Goal: Transaction & Acquisition: Subscribe to service/newsletter

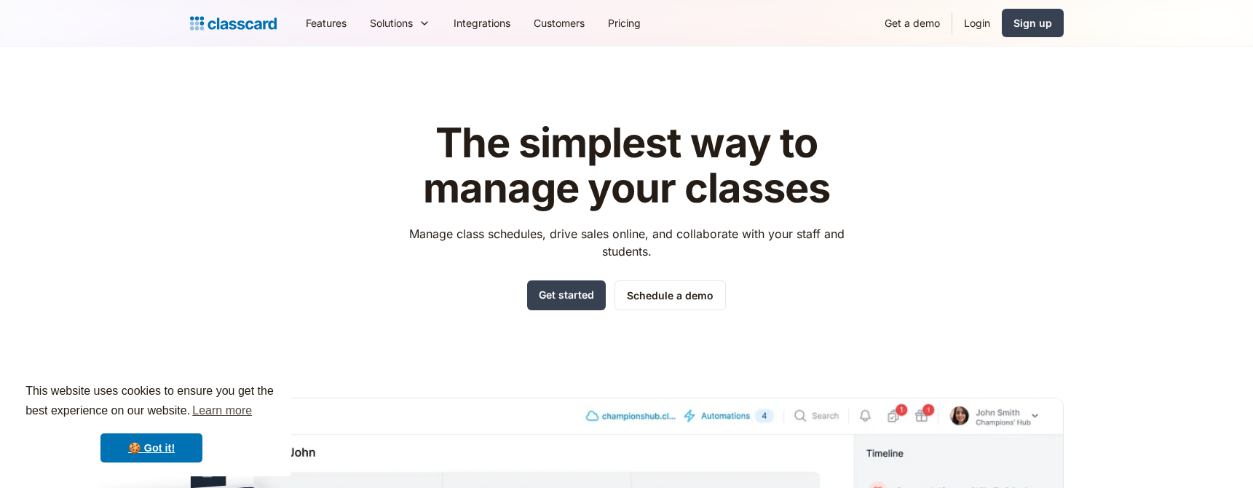
click at [635, 22] on link "Pricing" at bounding box center [624, 23] width 56 height 33
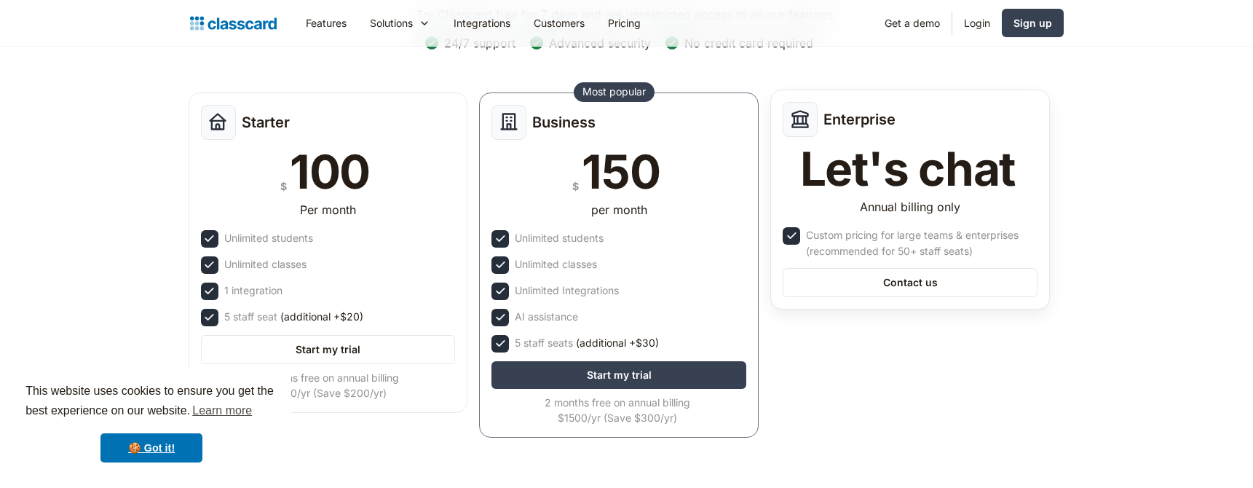
scroll to position [279, 0]
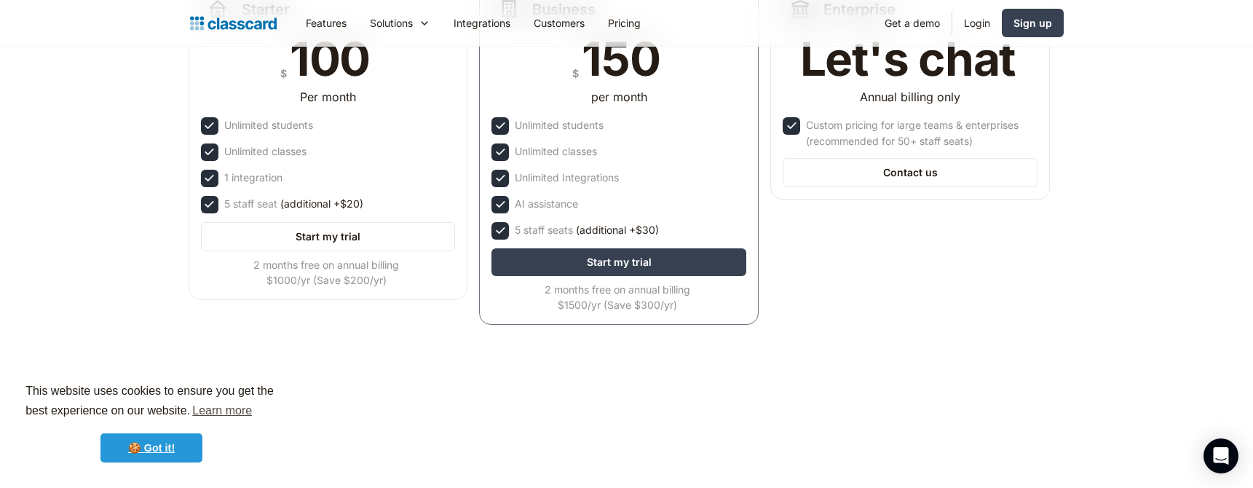
click at [151, 446] on link "🍪 Got it!" at bounding box center [151, 447] width 102 height 29
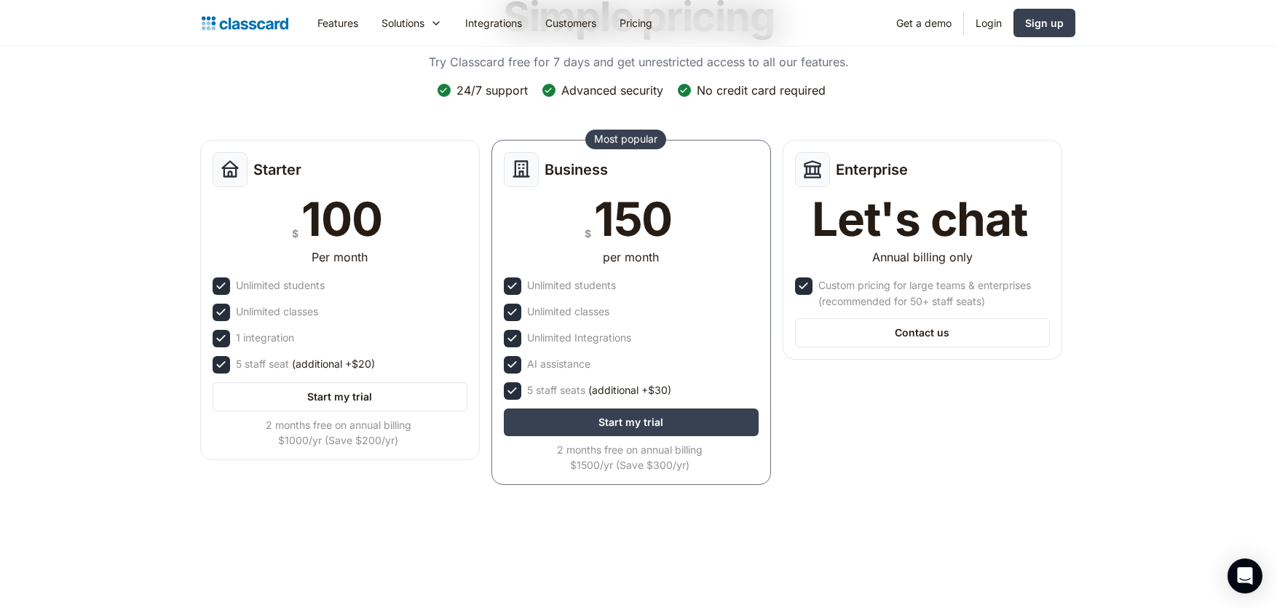
scroll to position [0, 0]
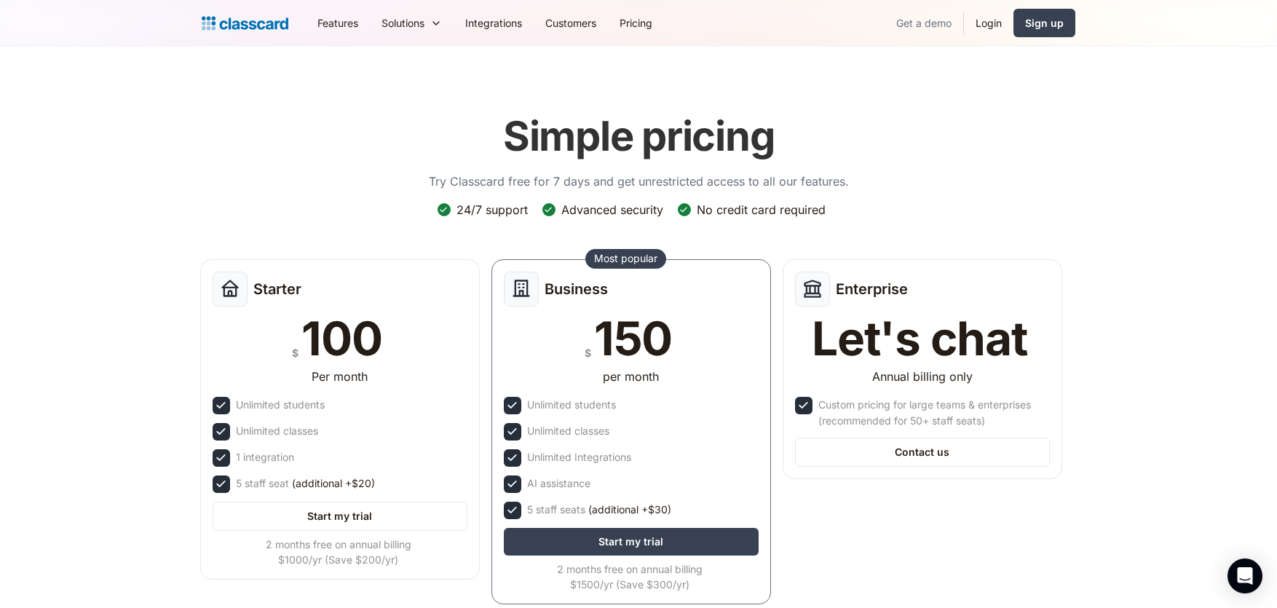
click at [920, 20] on link "Get a demo" at bounding box center [923, 23] width 79 height 33
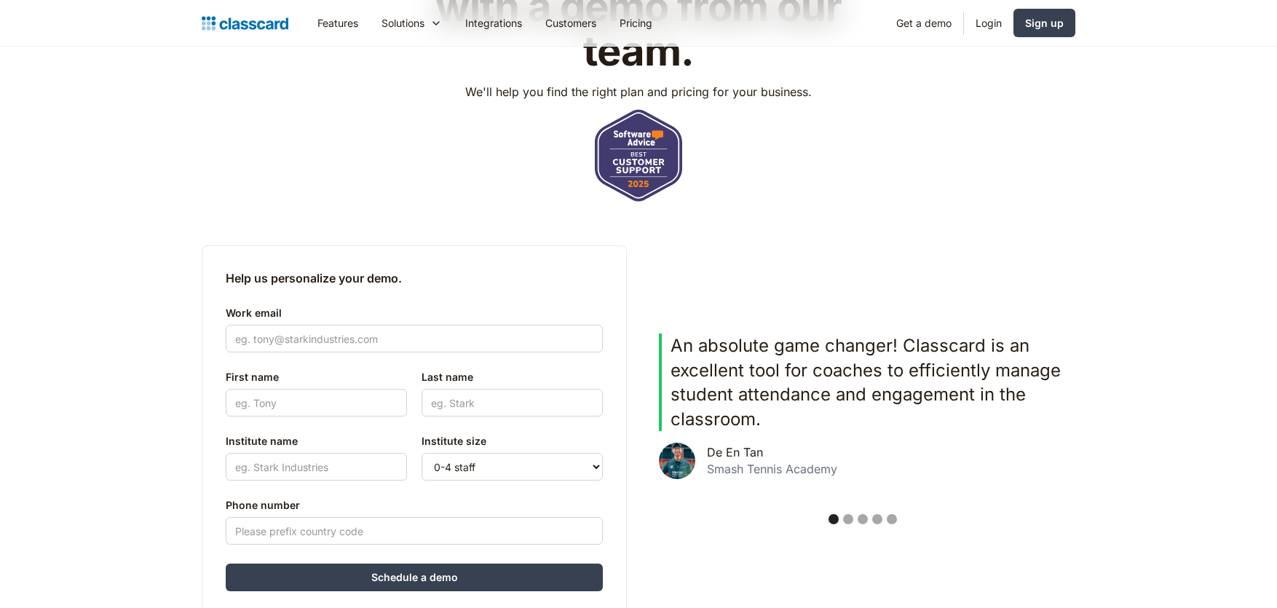
scroll to position [258, 0]
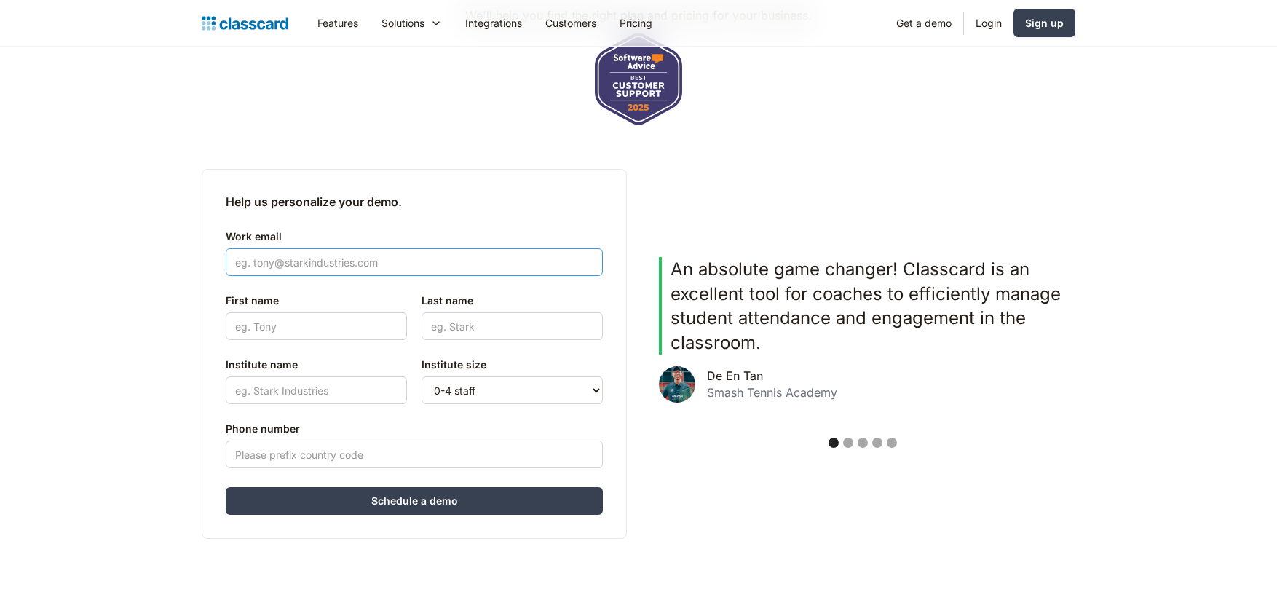
click at [347, 262] on input "Work email" at bounding box center [414, 262] width 377 height 28
type input "majida.anwar@gmail.com"
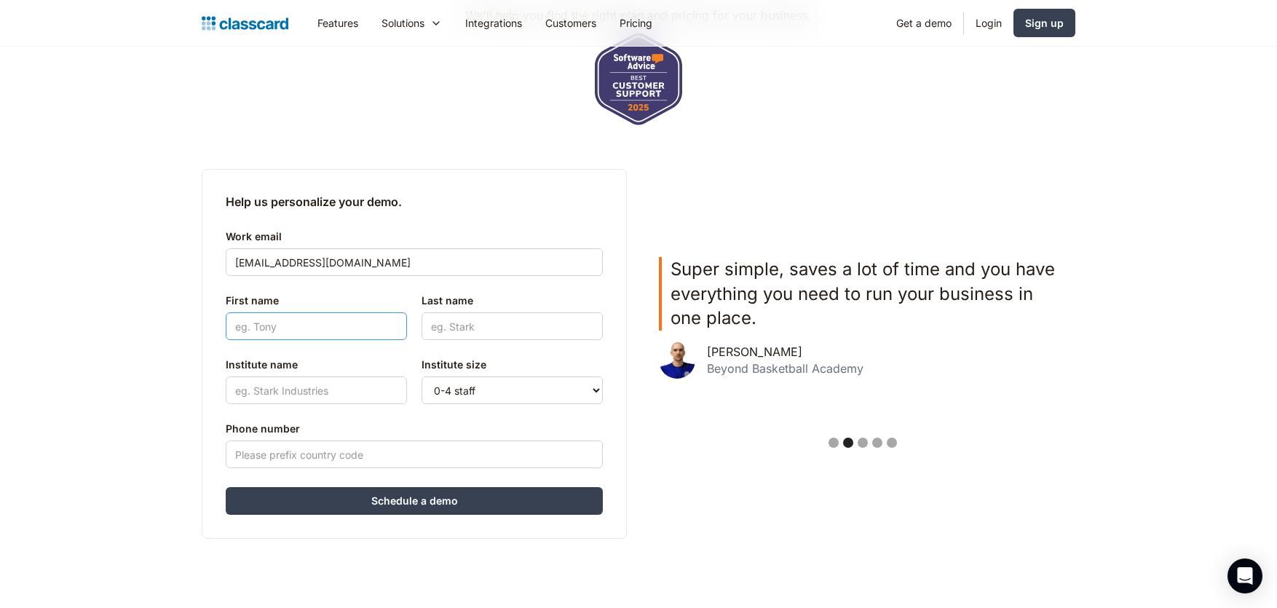
click at [291, 328] on input "First name" at bounding box center [316, 326] width 181 height 28
type input "Majda"
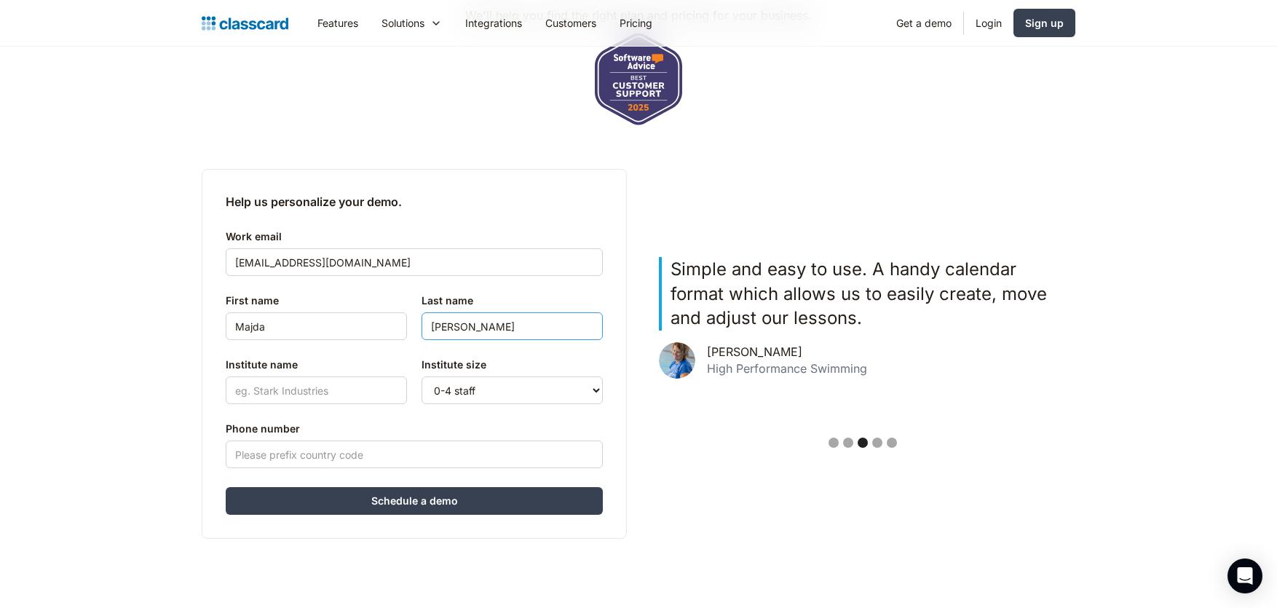
type input "Anwar"
click at [256, 396] on input "Institute name" at bounding box center [316, 390] width 181 height 28
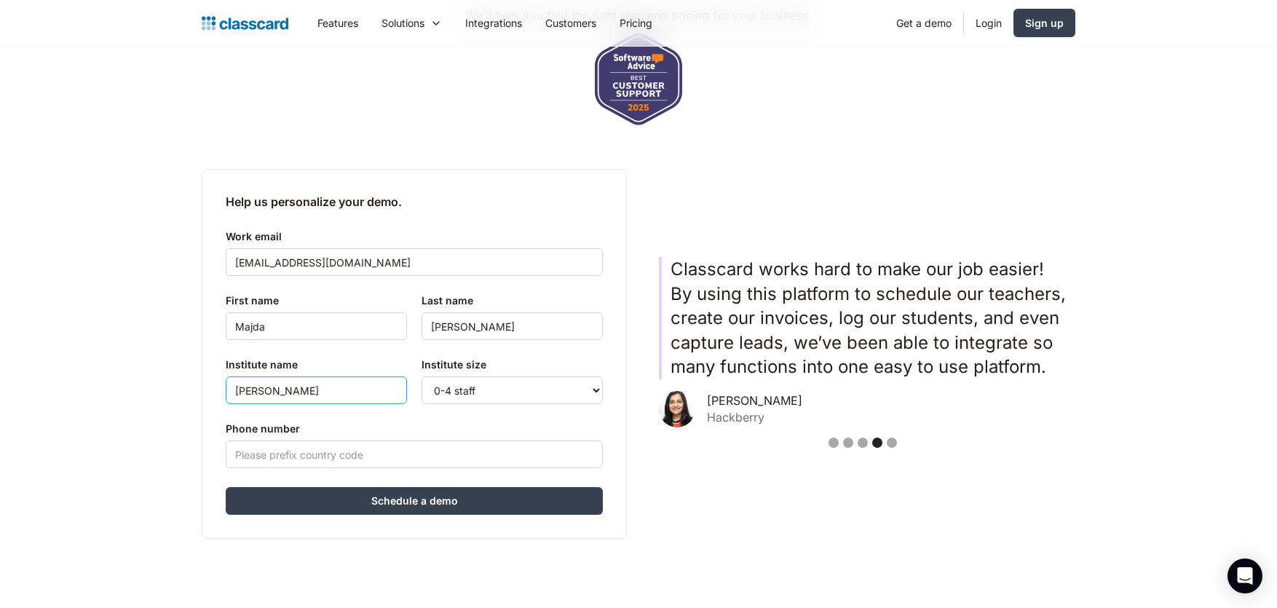
type input "Majda Anwar Bellydance"
click at [284, 447] on input "Phone number" at bounding box center [414, 454] width 377 height 28
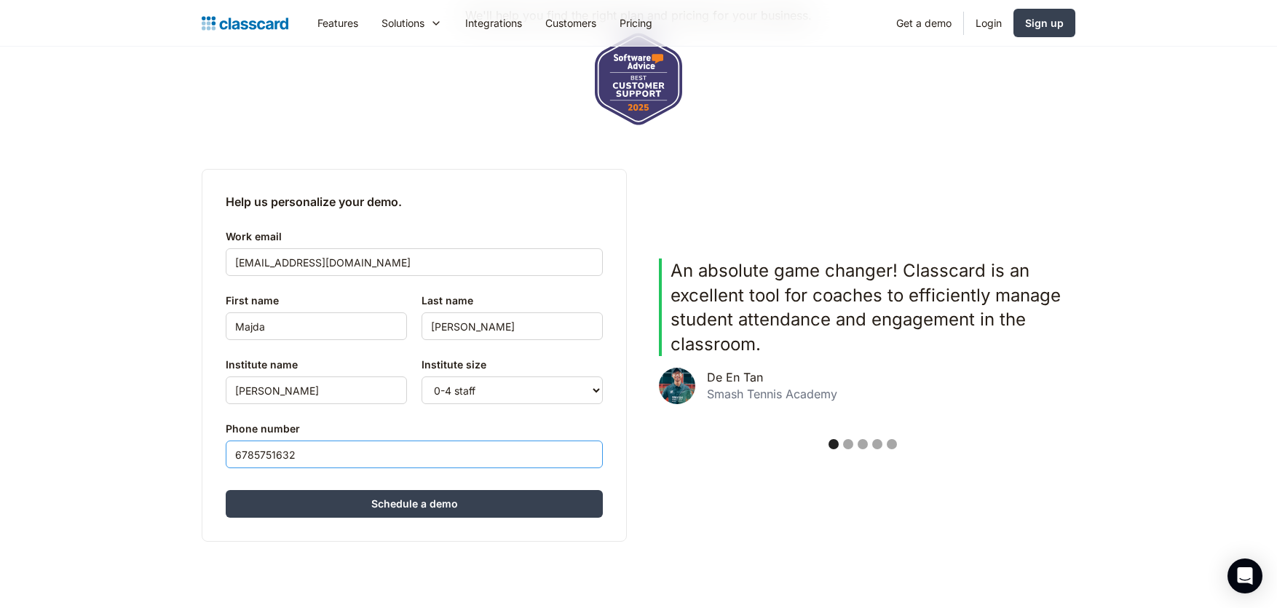
type input "6785751632"
click at [756, 552] on header "See Classcard in action with a demo from our team. We'll help you find the righ…" at bounding box center [638, 201] width 1277 height 825
click at [456, 507] on input "Schedule a demo" at bounding box center [414, 504] width 377 height 28
type input "Hang in there..."
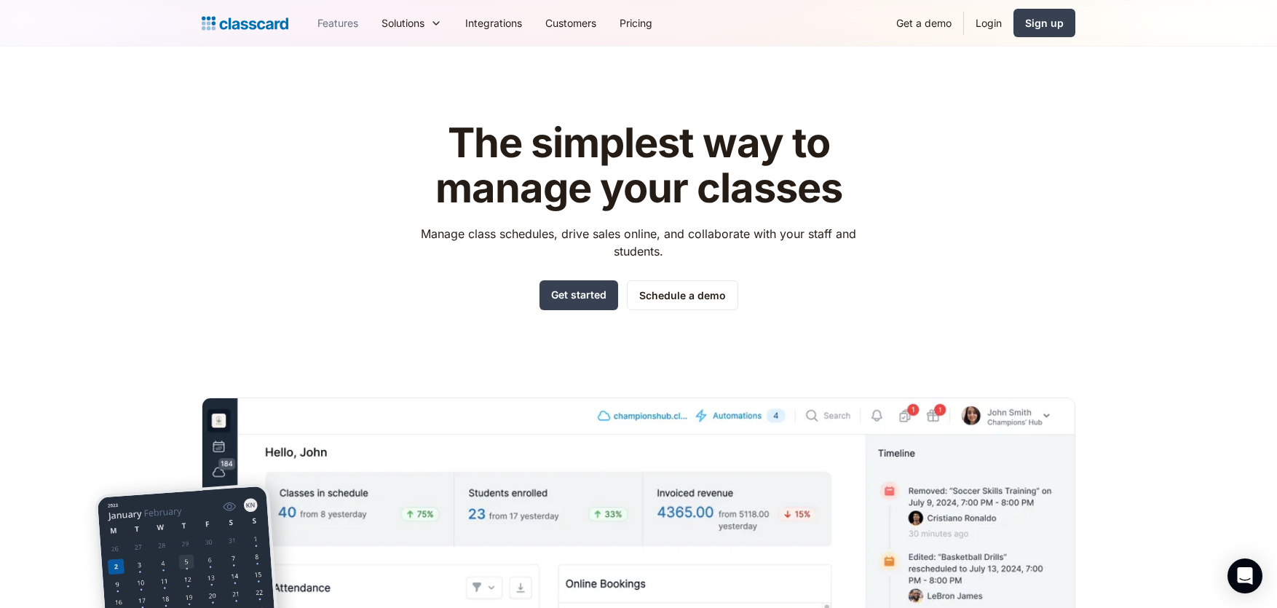
click at [337, 23] on link "Features" at bounding box center [338, 23] width 64 height 33
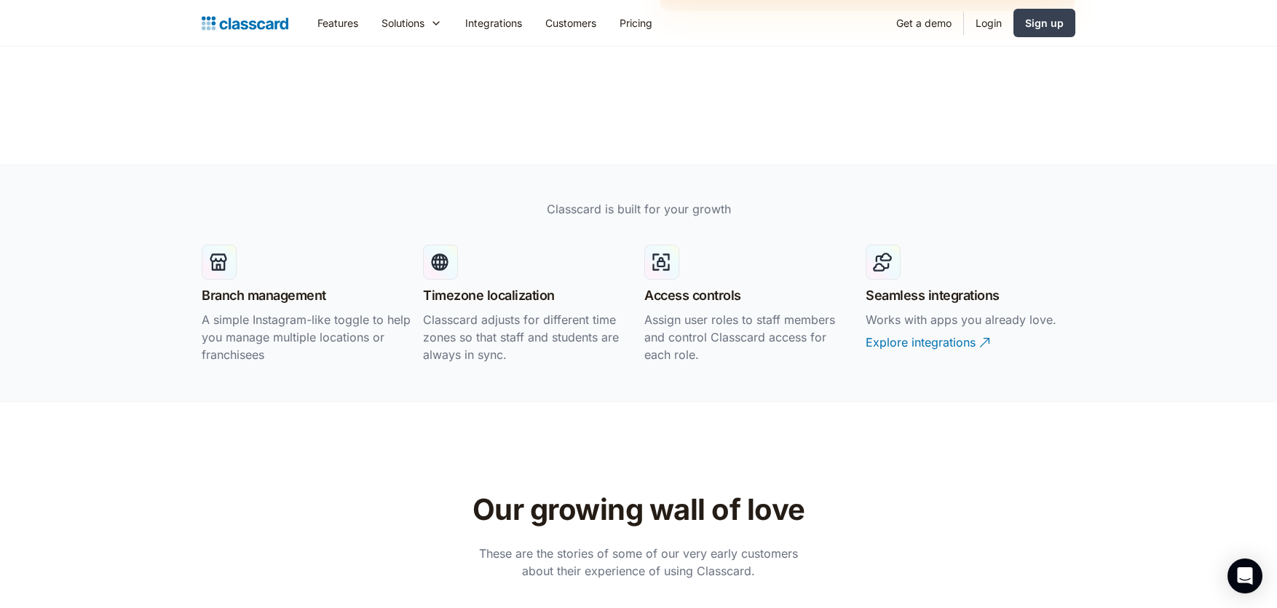
scroll to position [1910, 0]
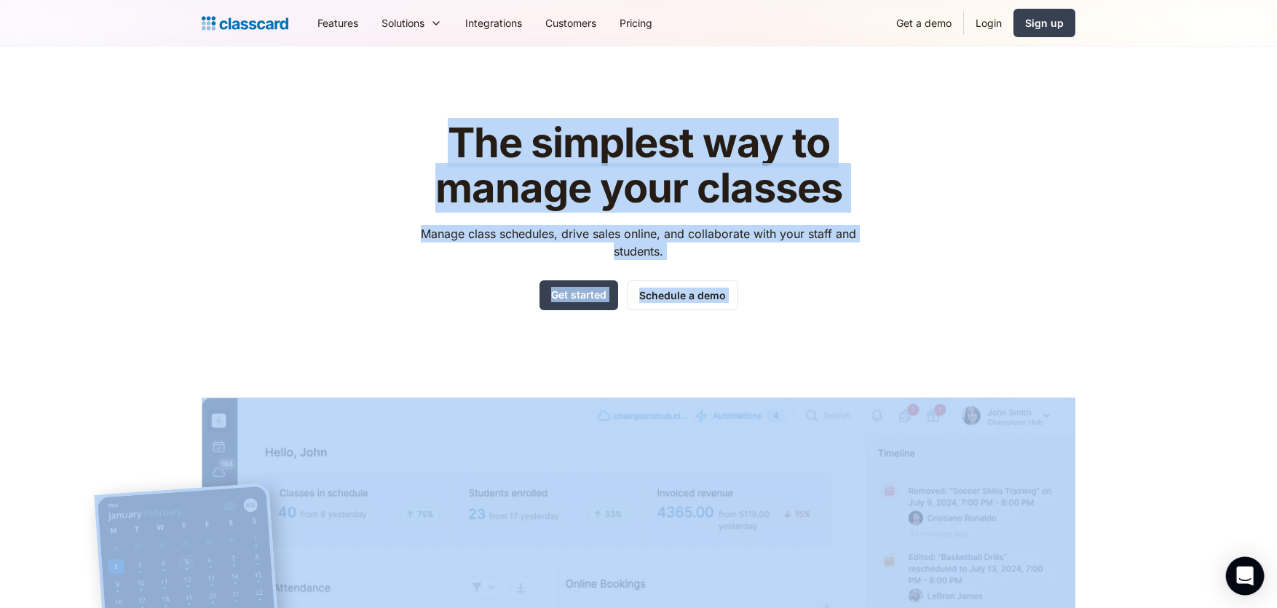
drag, startPoint x: 1266, startPoint y: 596, endPoint x: 1241, endPoint y: 557, distance: 46.2
click at [1089, 317] on header "The simplest way to manage your classes Manage class schedules, drive sales onl…" at bounding box center [638, 415] width 1277 height 736
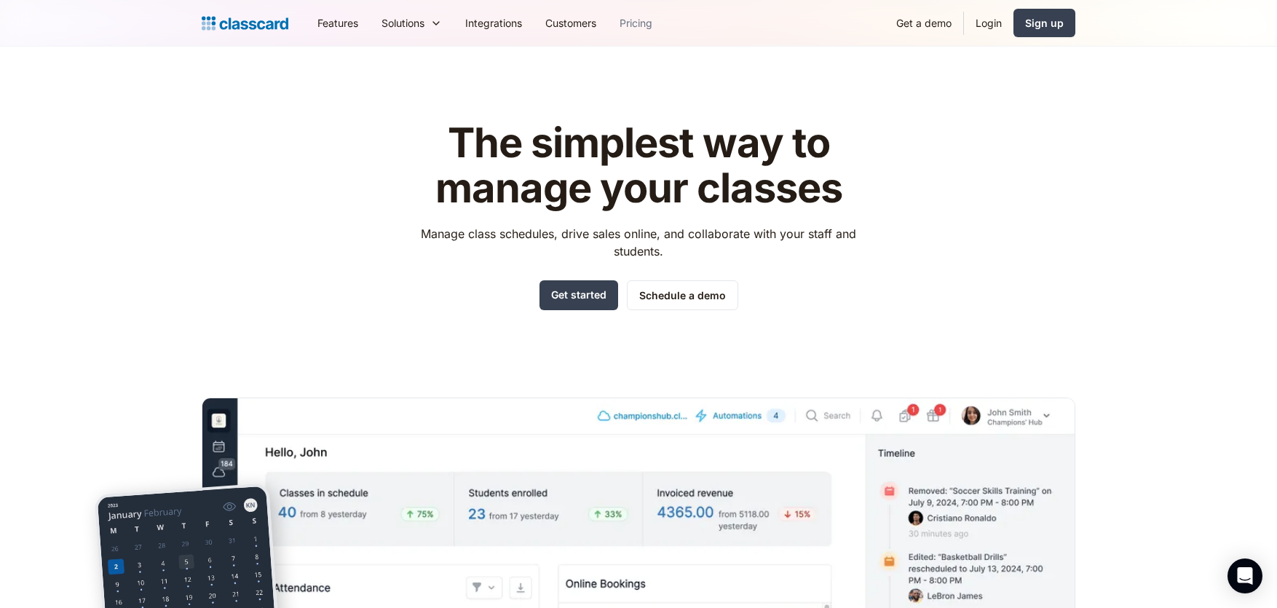
click at [635, 25] on link "Pricing" at bounding box center [636, 23] width 56 height 33
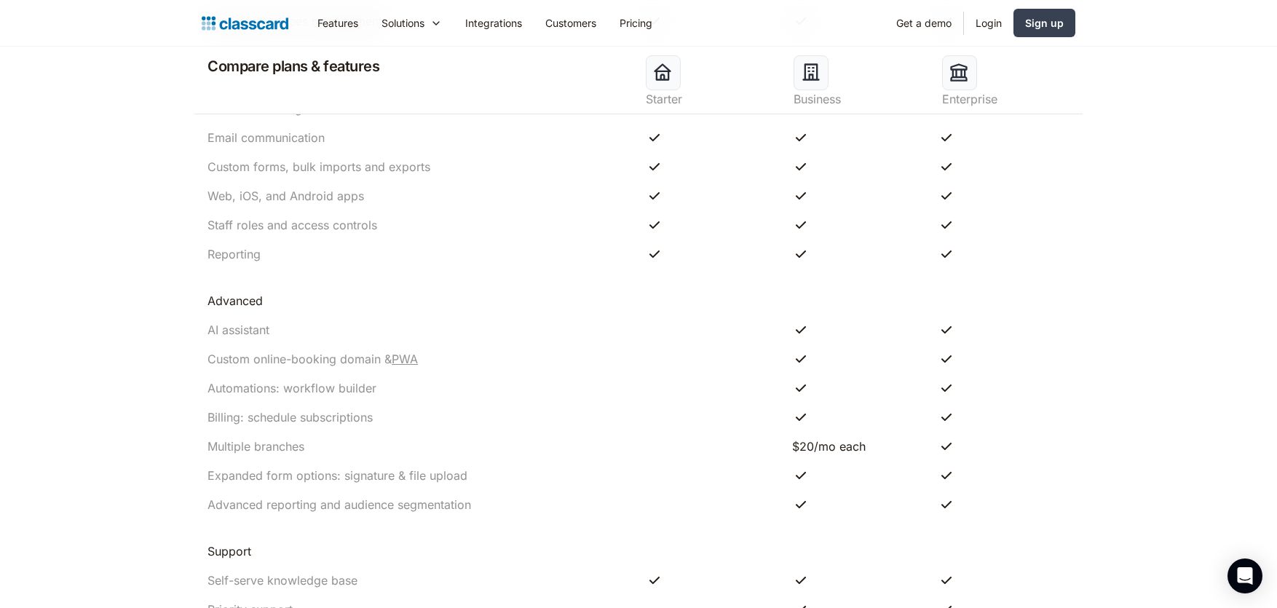
scroll to position [1336, 0]
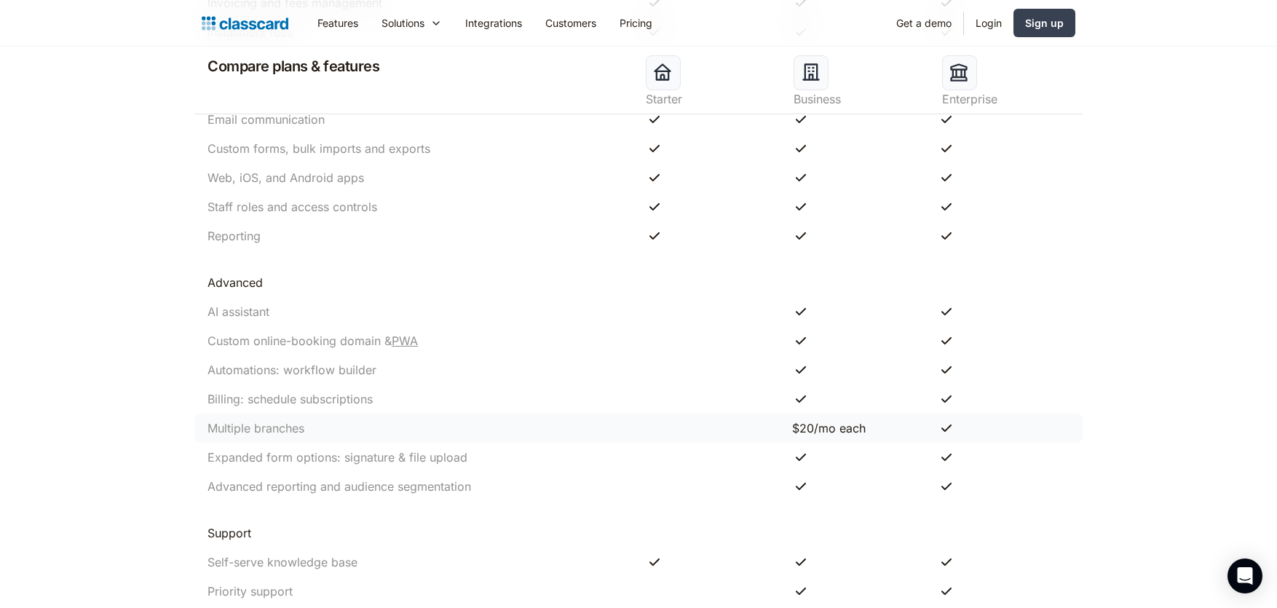
click at [750, 426] on div "Multiple branches $20/mo each" at bounding box center [638, 427] width 888 height 29
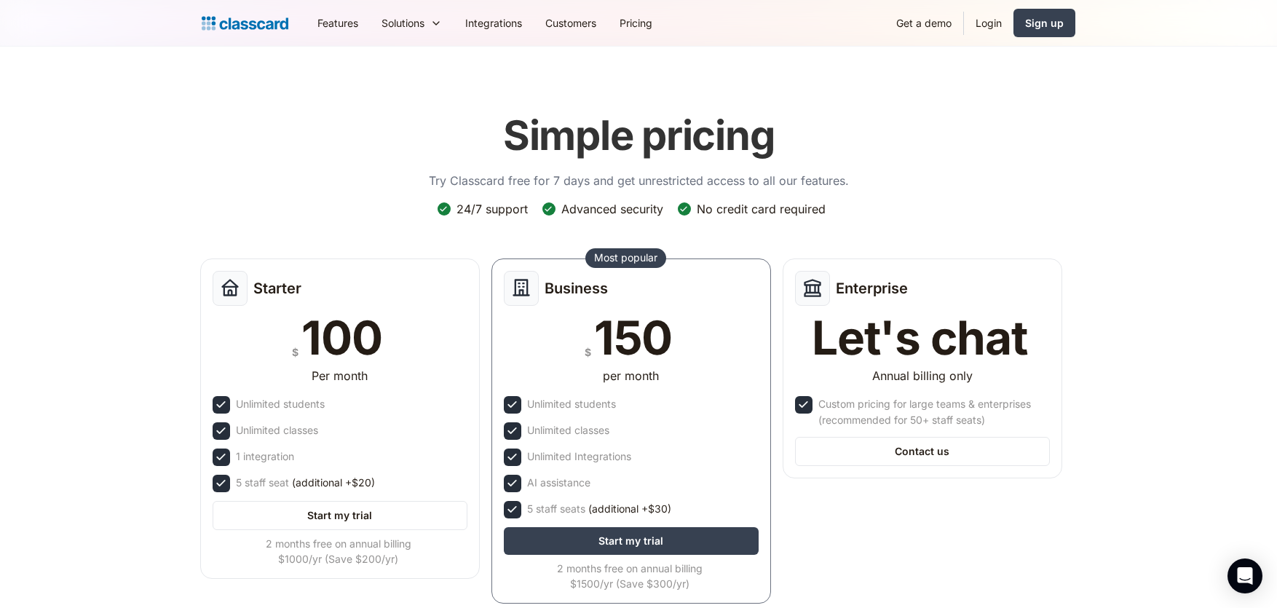
scroll to position [0, 0]
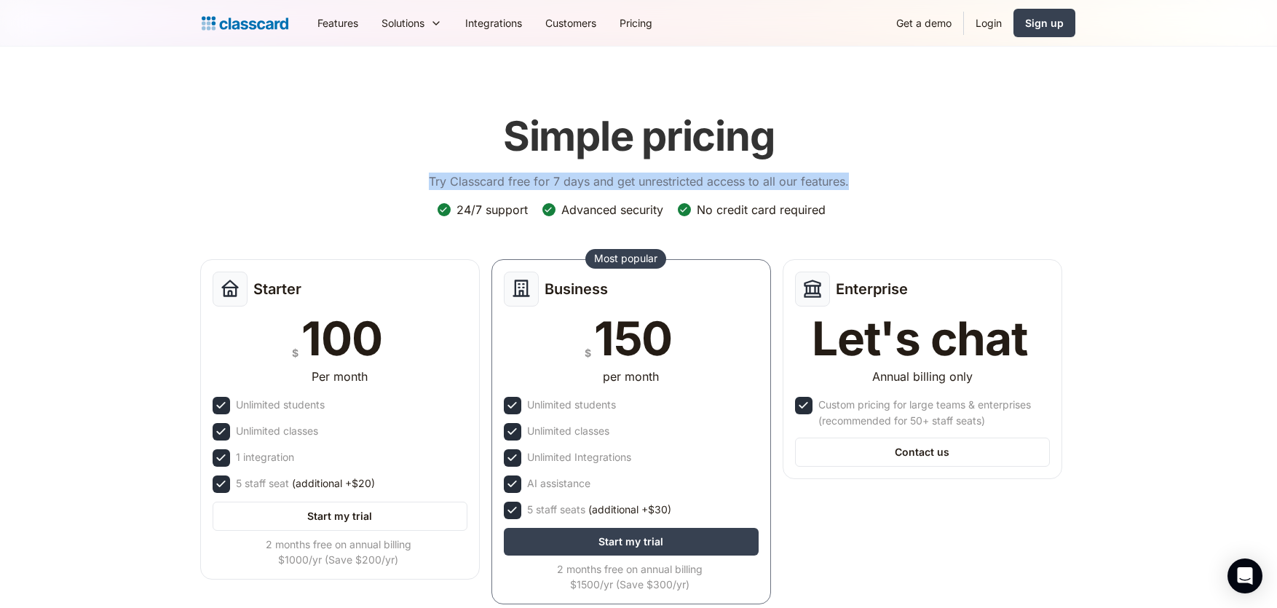
drag, startPoint x: 430, startPoint y: 181, endPoint x: 860, endPoint y: 179, distance: 430.1
click at [860, 179] on div "Simple pricing Try Classcard free for 7 days and get unrestricted access to all…" at bounding box center [638, 358] width 873 height 521
drag, startPoint x: 861, startPoint y: 210, endPoint x: 835, endPoint y: 228, distance: 31.9
click at [861, 210] on div "Simple pricing Try Classcard free for 7 days and get unrestricted access to all…" at bounding box center [638, 358] width 873 height 521
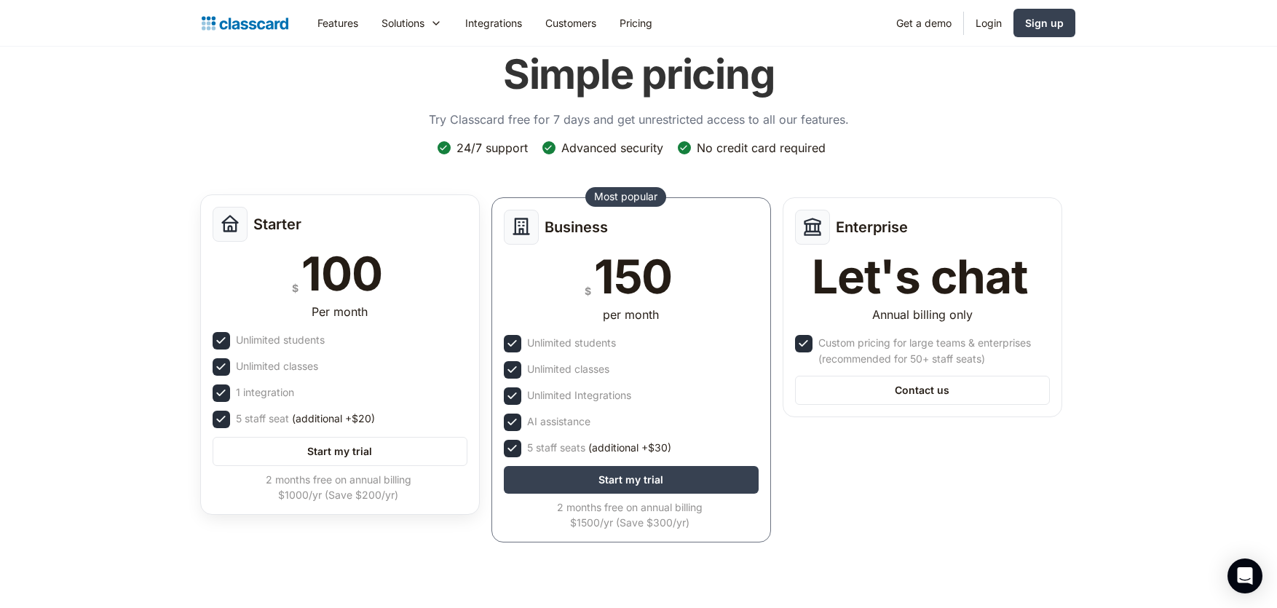
scroll to position [81, 0]
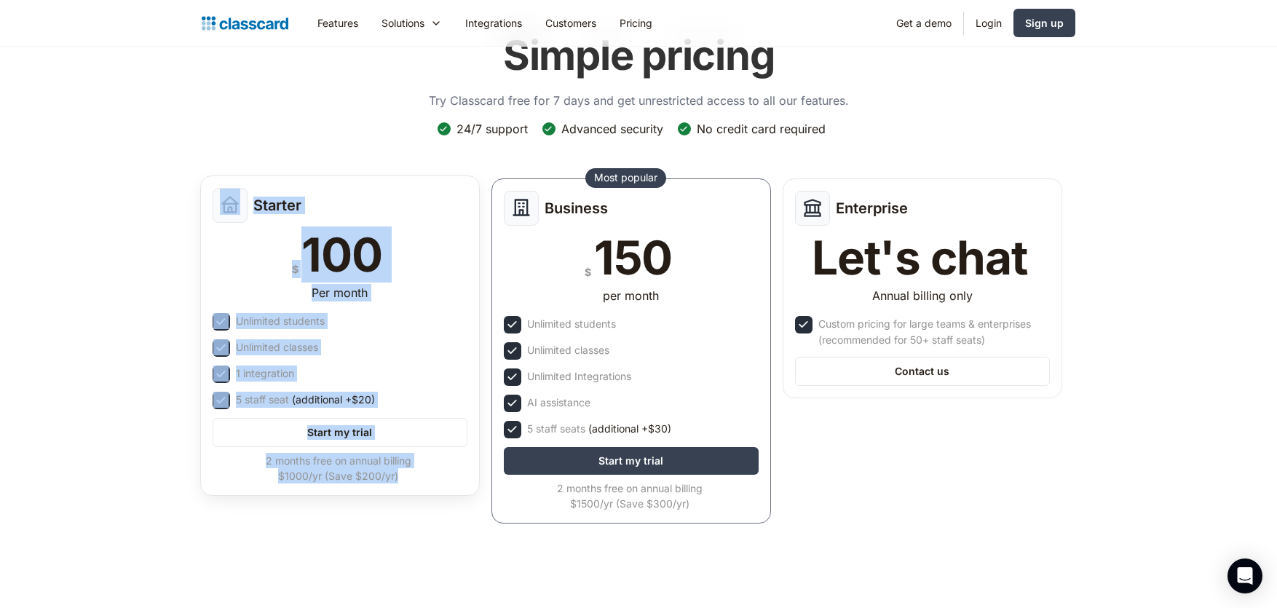
drag, startPoint x: 418, startPoint y: 480, endPoint x: 228, endPoint y: 211, distance: 329.5
click at [228, 211] on div "Starter $ 100 Per month Unlimited students Unlimited classes 1 integration 5 st…" at bounding box center [339, 335] width 279 height 320
click at [440, 368] on div "1 integration" at bounding box center [340, 373] width 255 height 17
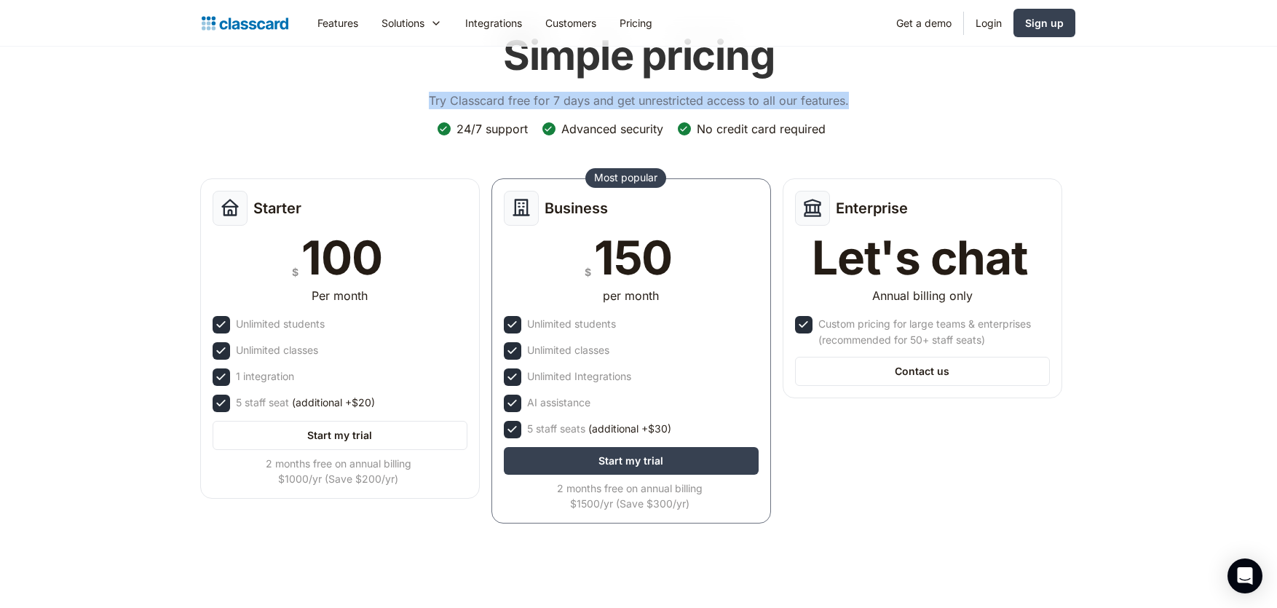
drag, startPoint x: 428, startPoint y: 100, endPoint x: 862, endPoint y: 110, distance: 434.6
click at [862, 110] on div "Simple pricing Try Classcard free for 7 days and get unrestricted access to all…" at bounding box center [638, 277] width 873 height 521
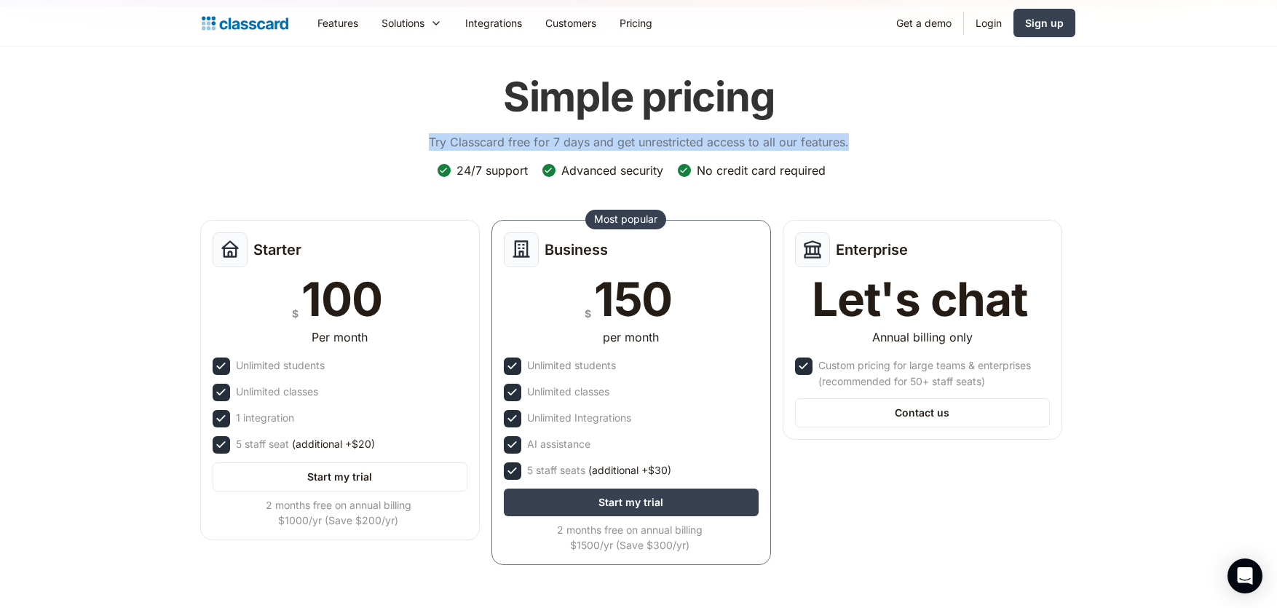
scroll to position [0, 0]
